Goal: Task Accomplishment & Management: Use online tool/utility

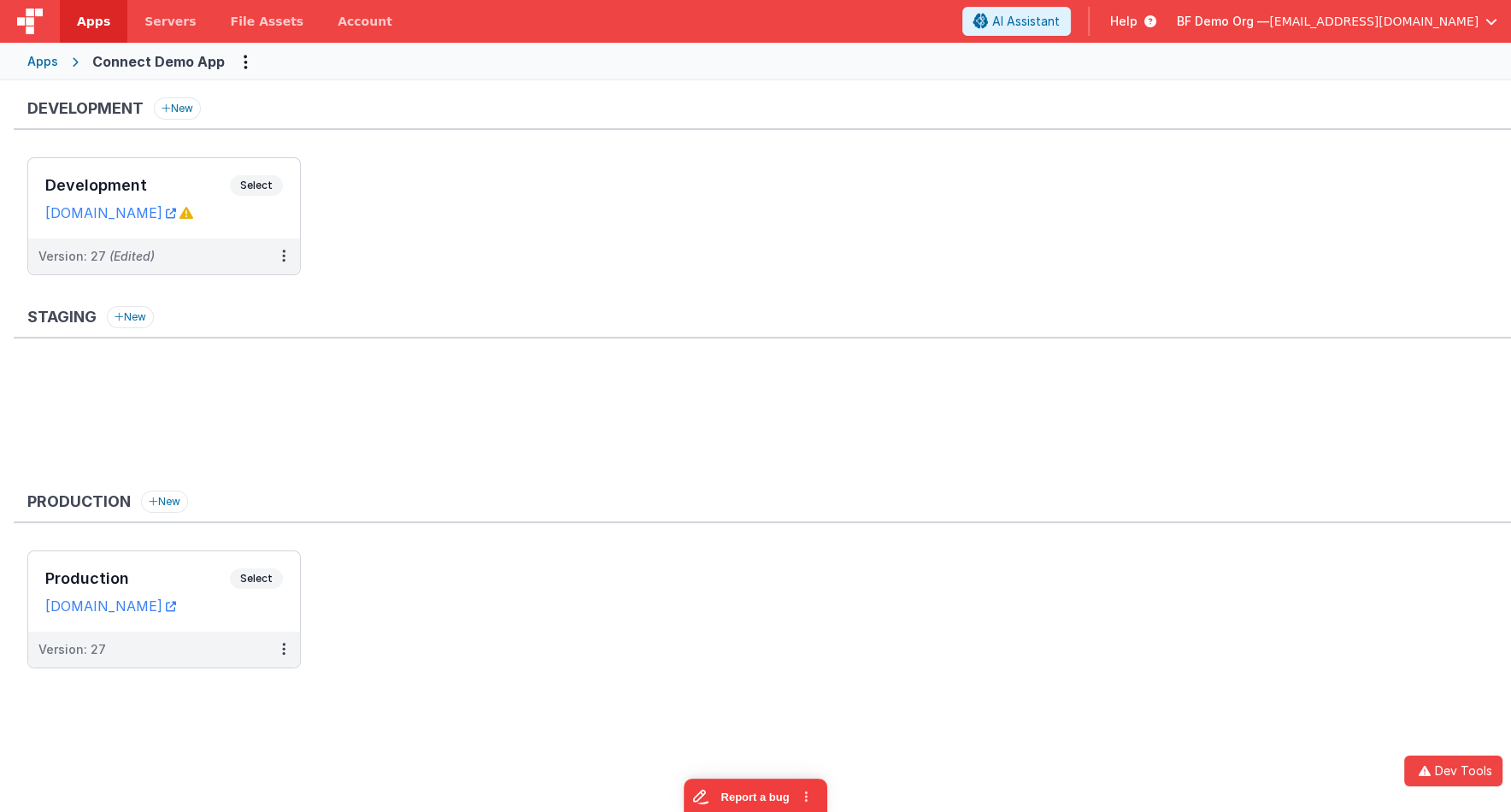
click at [38, 59] on div "Apps" at bounding box center [43, 61] width 31 height 17
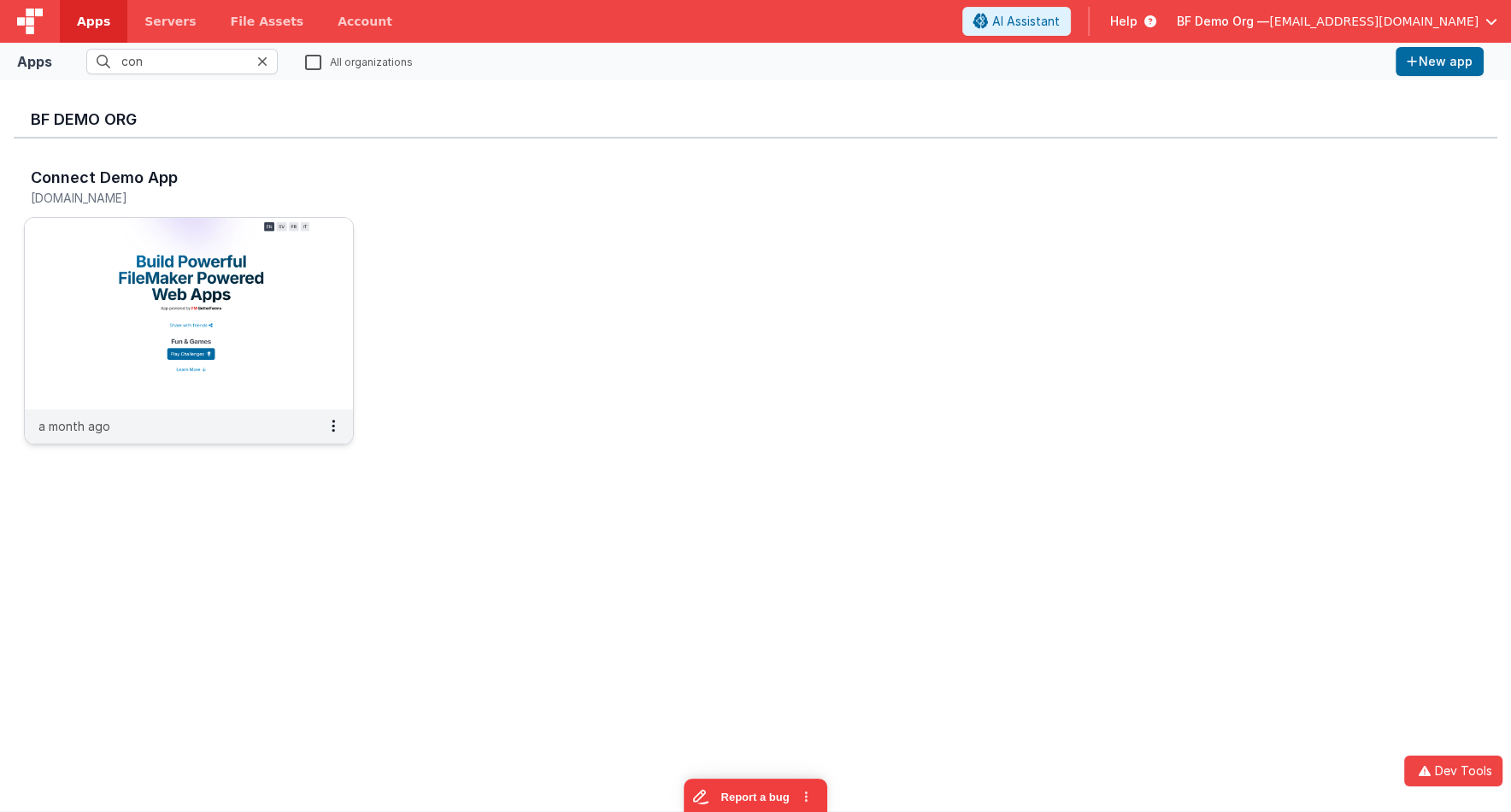
click at [246, 251] on img at bounding box center [188, 313] width 328 height 191
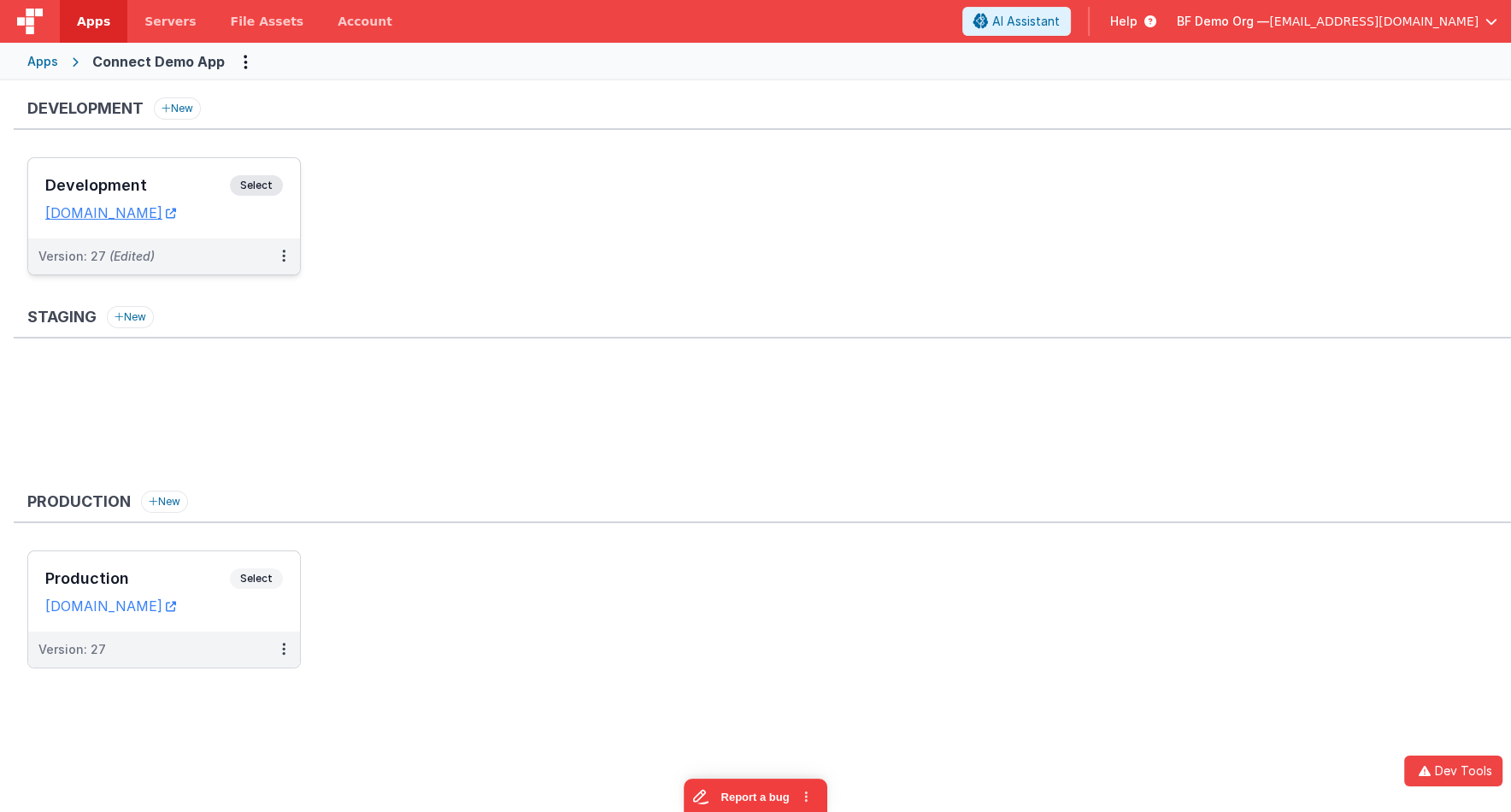
click at [259, 182] on span "Select" at bounding box center [256, 186] width 53 height 20
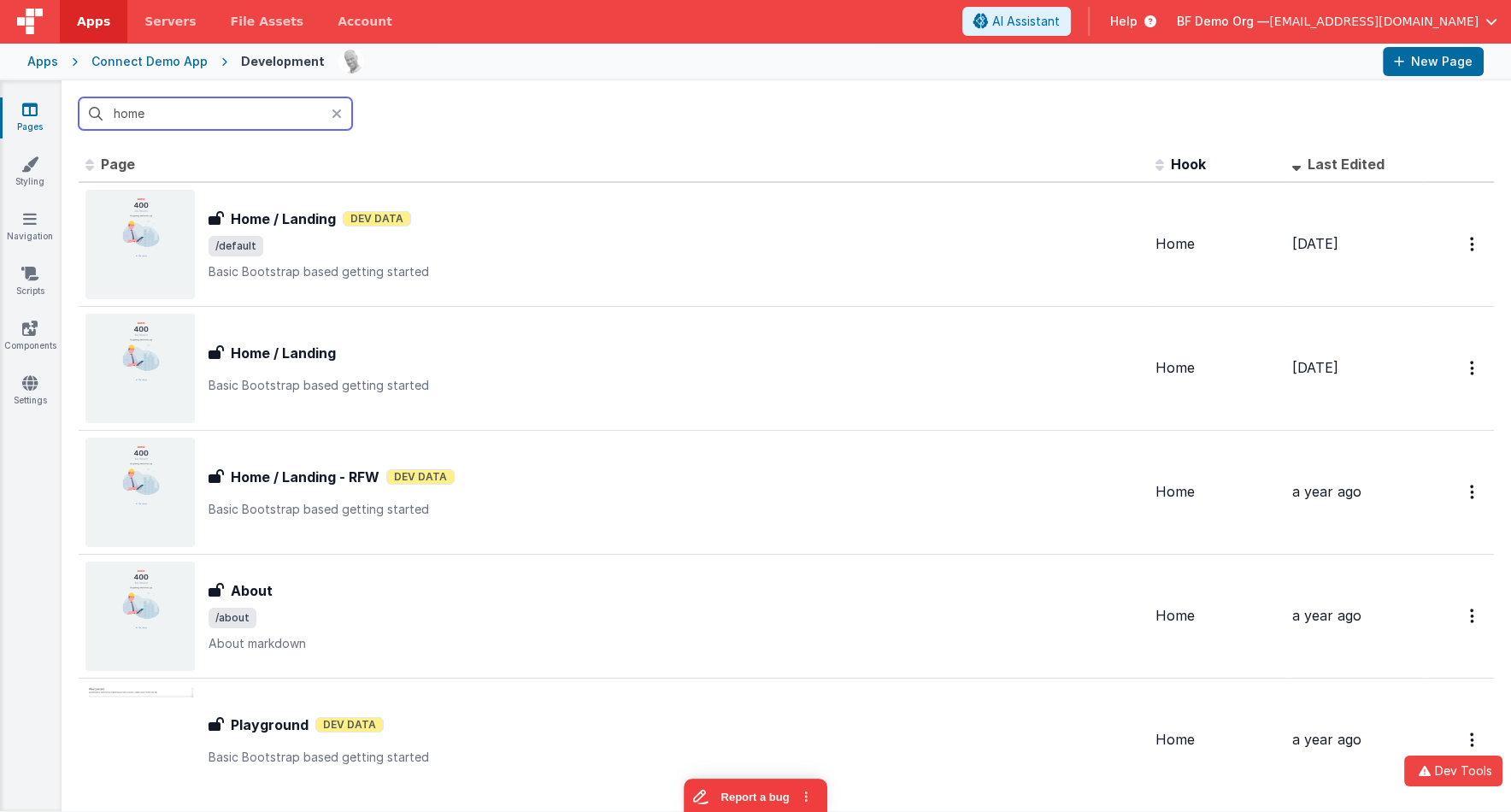
click at [259, 119] on input "home" at bounding box center [215, 114] width 273 height 33
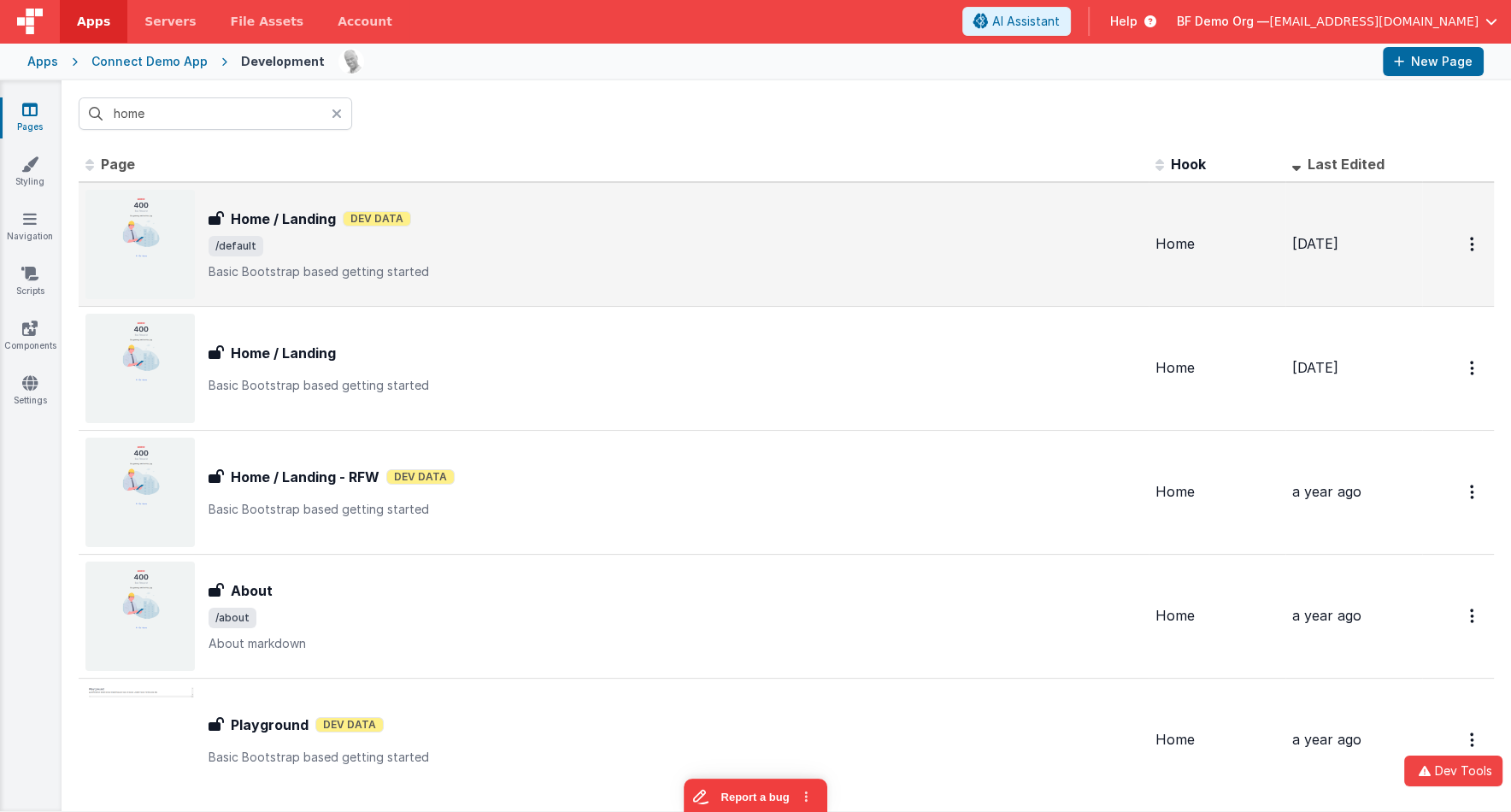
click at [337, 240] on span "/default" at bounding box center [675, 246] width 933 height 20
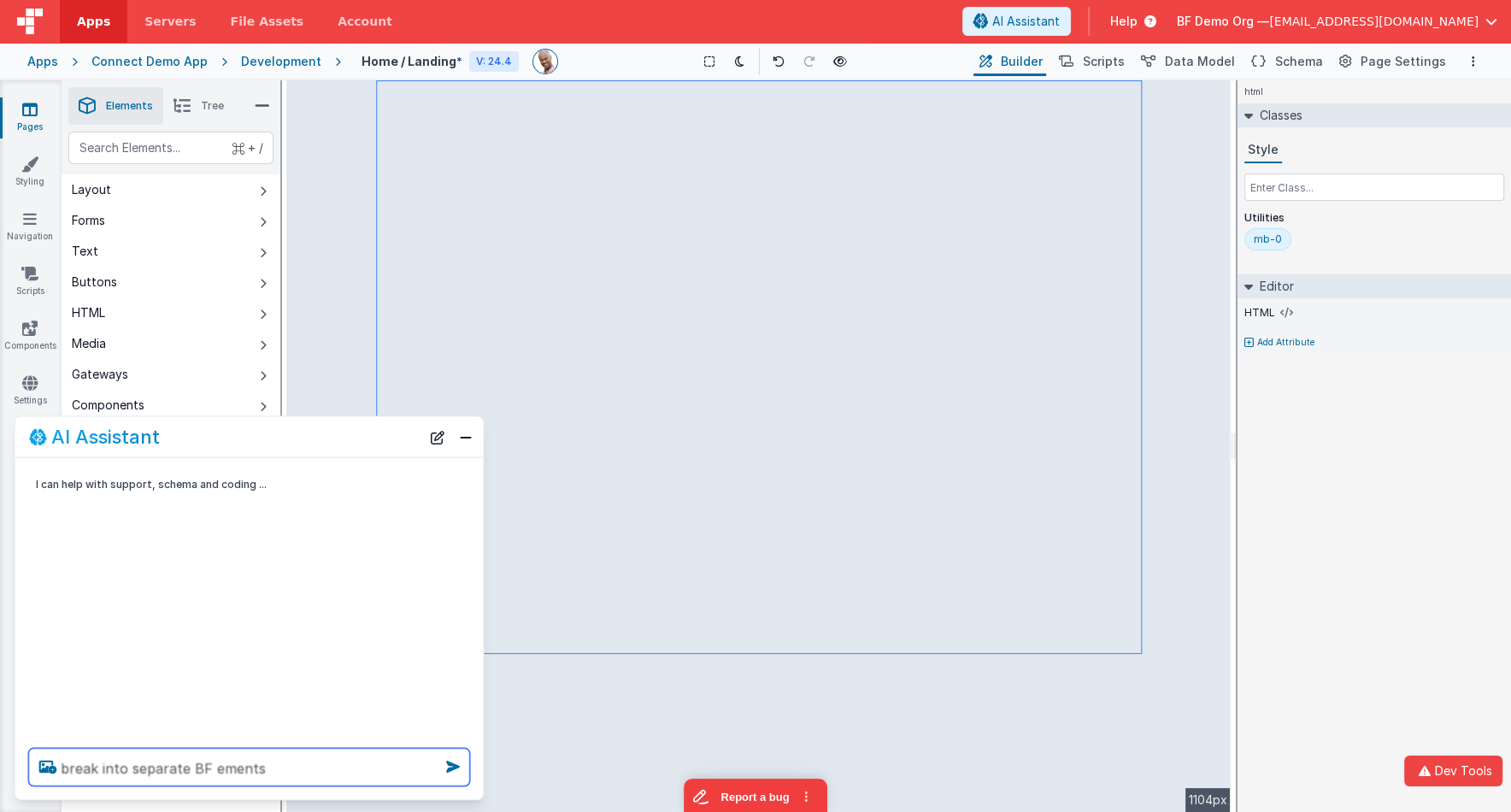
type textarea "break into separate BF ements"
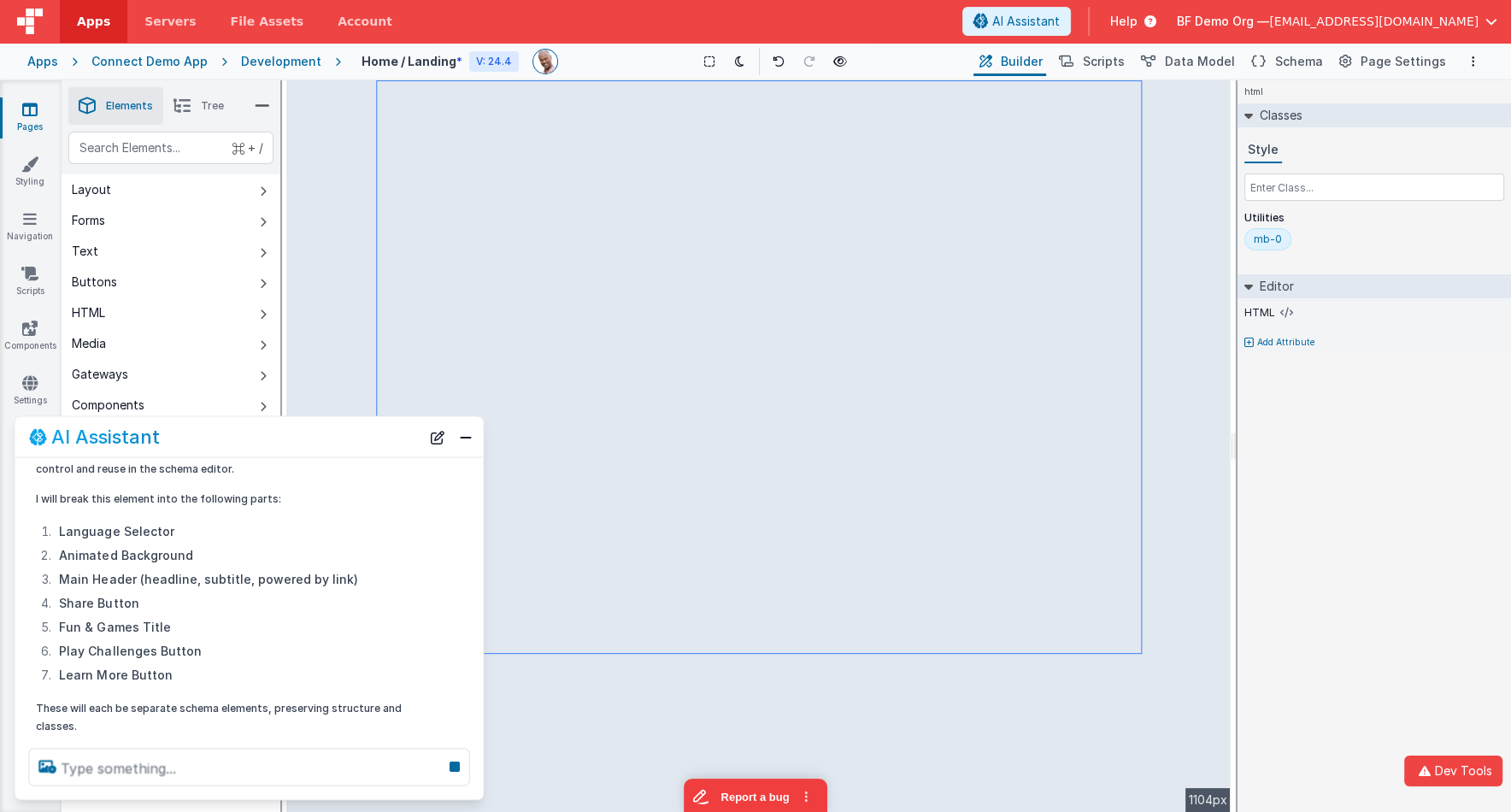
scroll to position [331, 0]
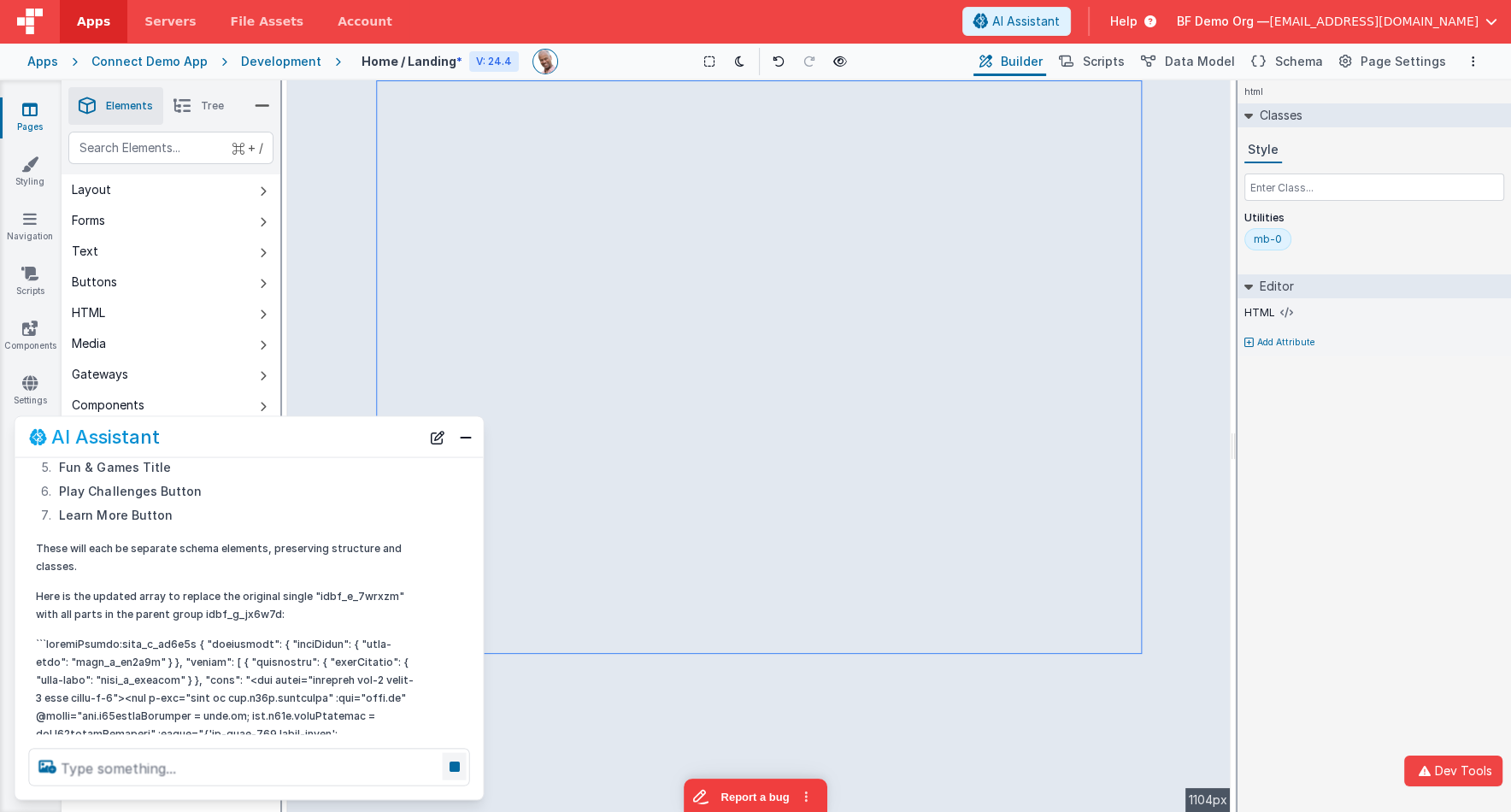
click at [451, 770] on icon at bounding box center [455, 766] width 24 height 27
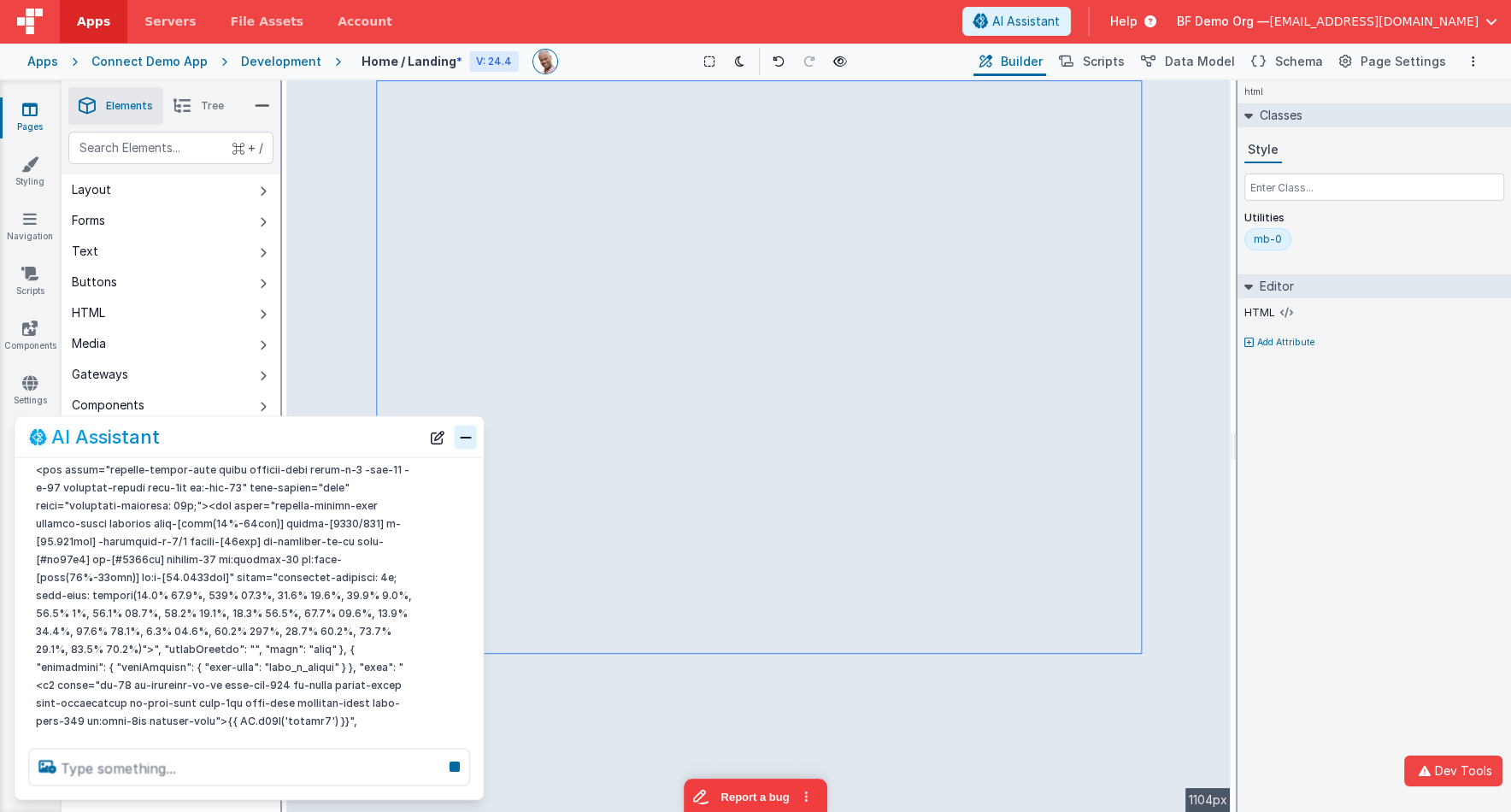
click at [463, 441] on button "Close" at bounding box center [466, 436] width 22 height 24
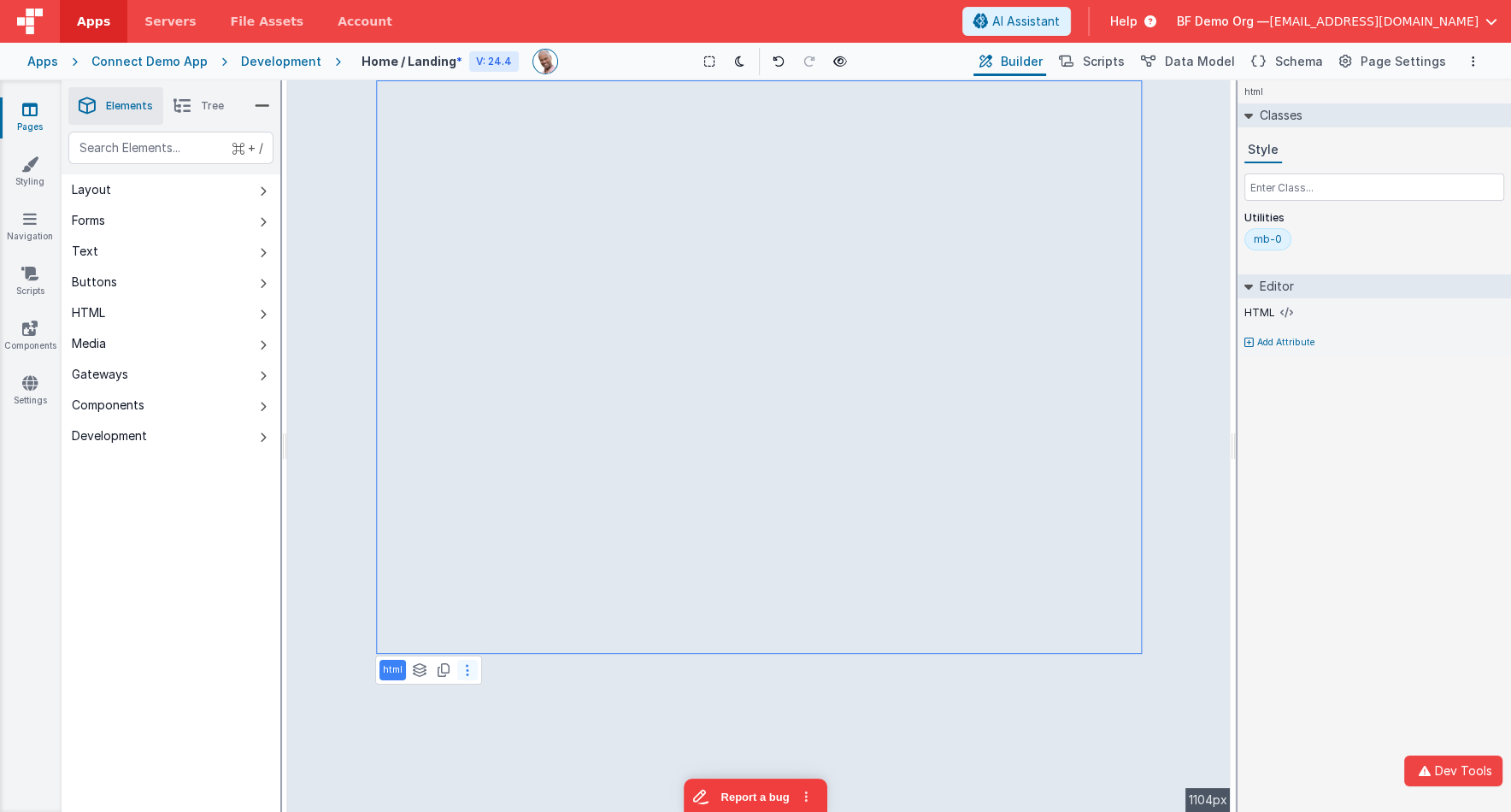
click at [466, 673] on icon at bounding box center [467, 669] width 4 height 14
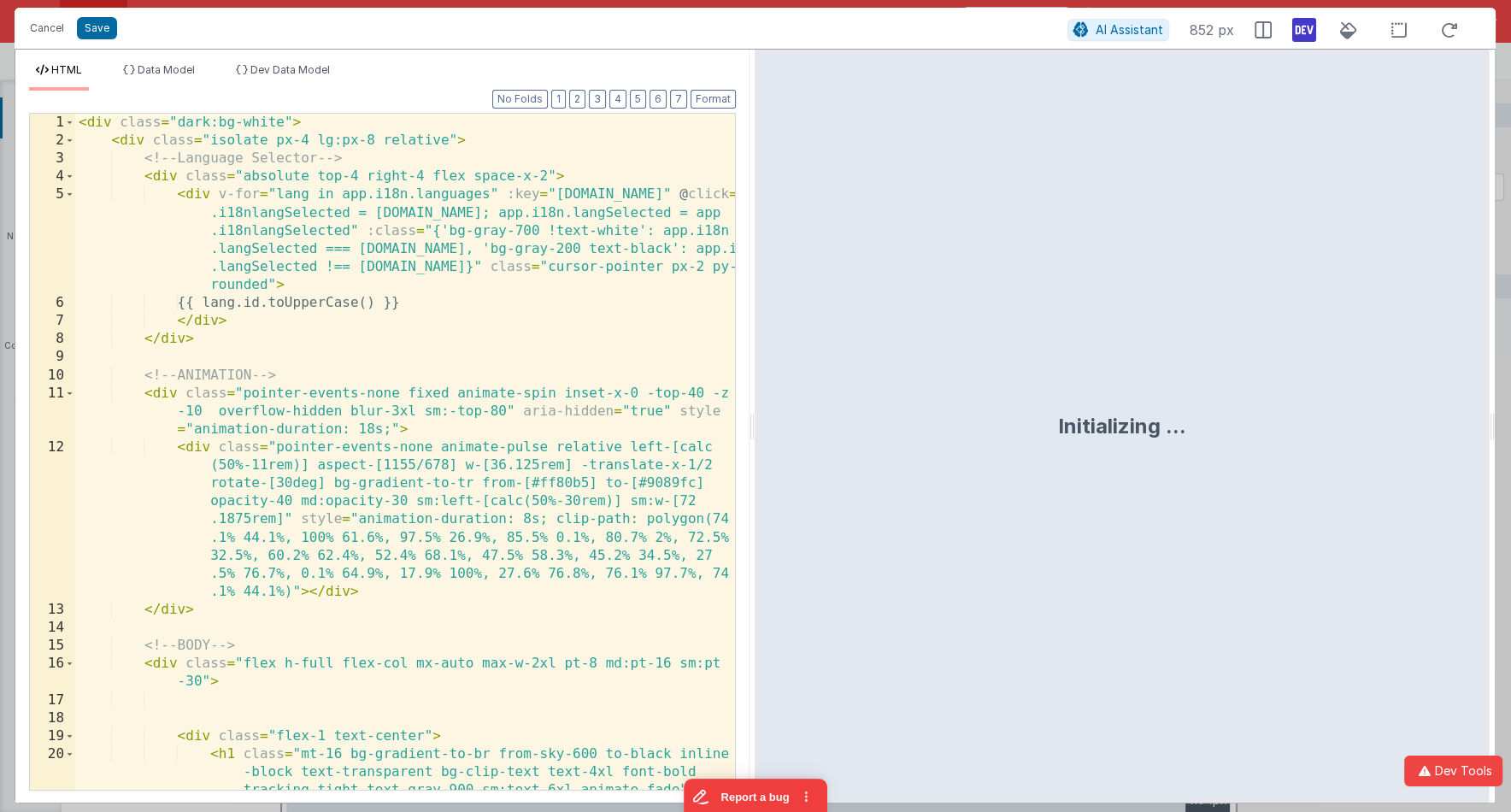
click at [367, 430] on div "< div class = "dark:bg-white" > < div class = "isolate px-4 lg:px-8 relative" >…" at bounding box center [405, 470] width 661 height 713
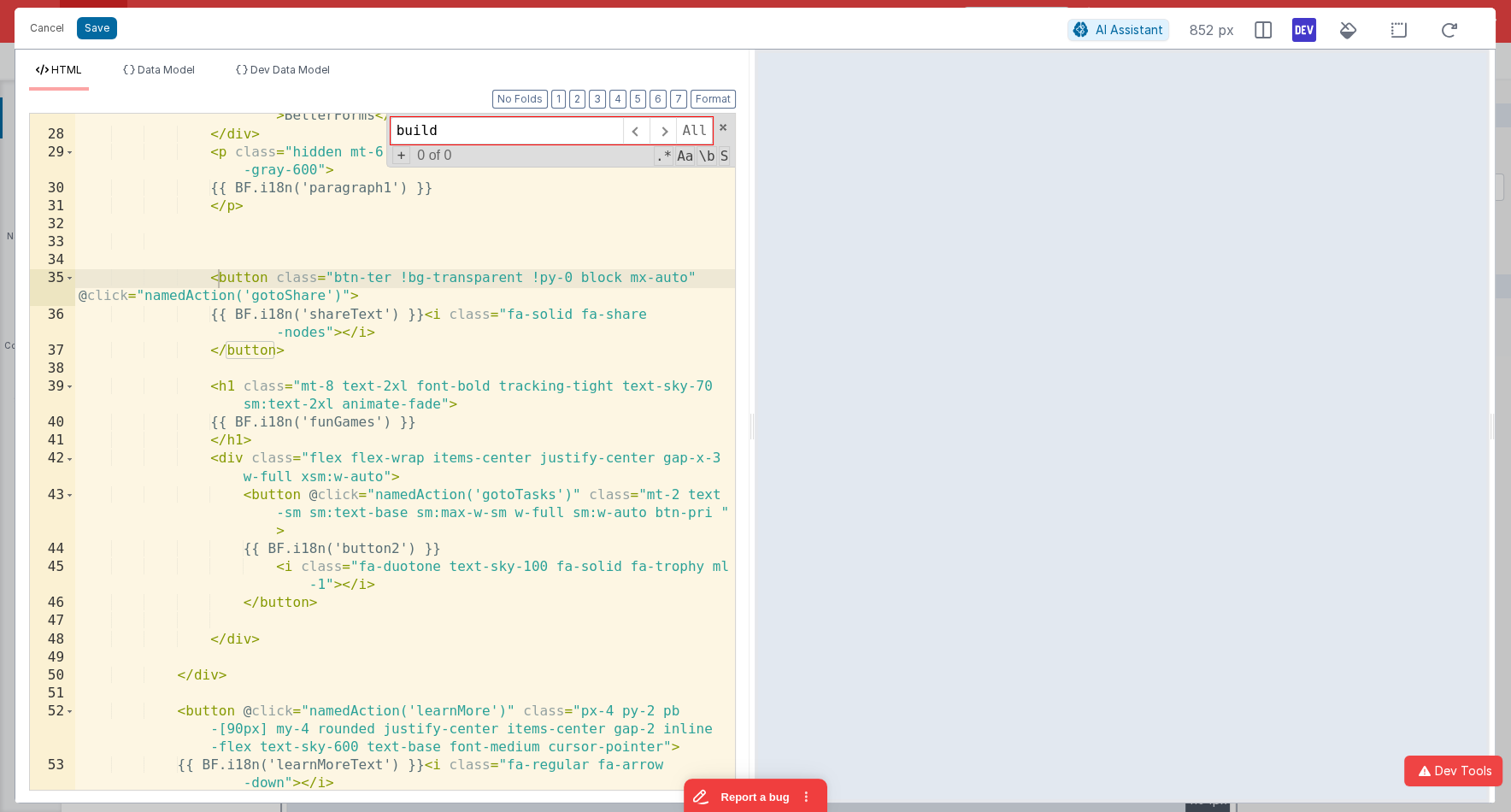
scroll to position [891, 0]
type input "build"
click at [41, 33] on button "Cancel" at bounding box center [47, 28] width 51 height 24
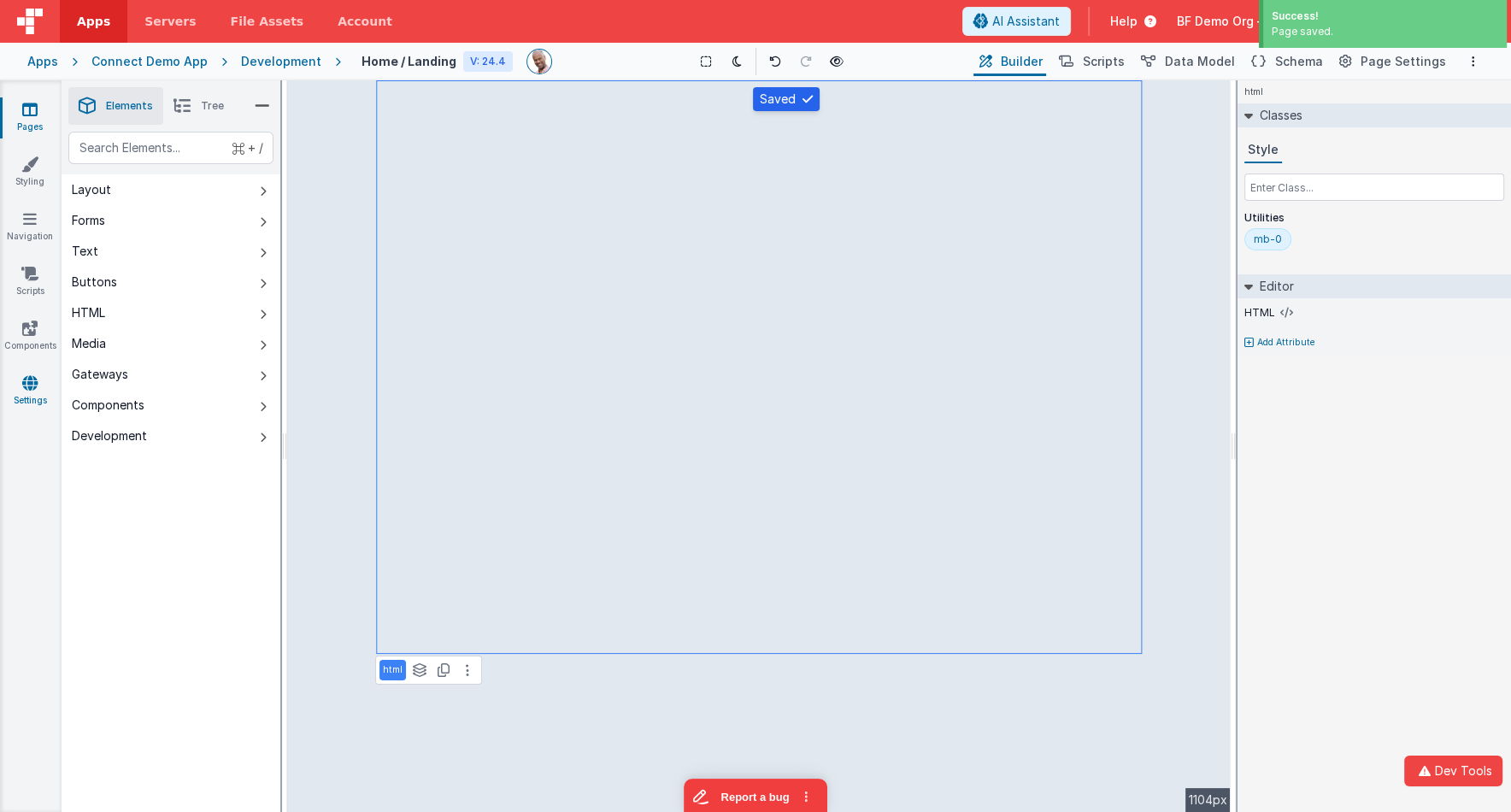
click at [25, 391] on link "Settings" at bounding box center [29, 390] width 61 height 34
